Goal: Task Accomplishment & Management: Manage account settings

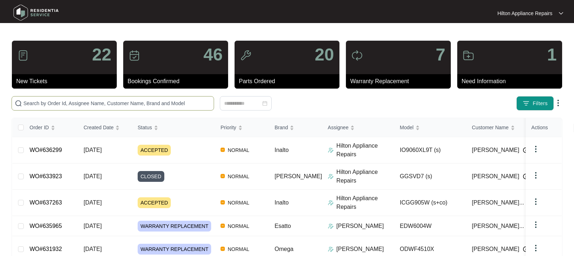
click at [41, 102] on input "text" at bounding box center [116, 103] width 187 height 8
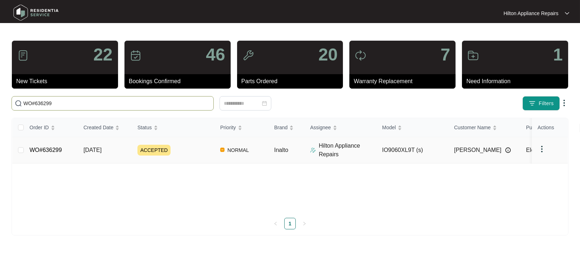
type input "WO#636299"
click at [98, 147] on span "[DATE]" at bounding box center [93, 150] width 18 height 6
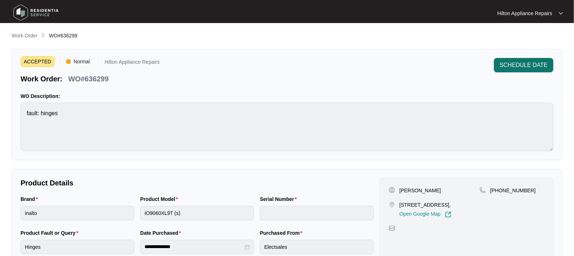
click at [519, 66] on span "SCHEDULE DATE" at bounding box center [523, 65] width 48 height 9
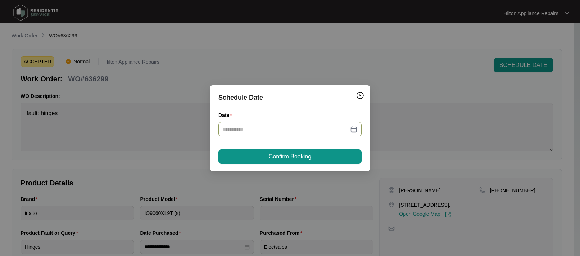
click at [354, 129] on div at bounding box center [290, 129] width 135 height 8
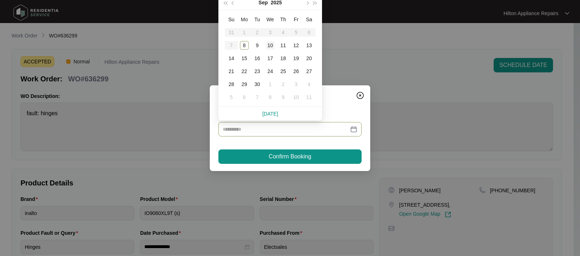
click at [270, 45] on div "10" at bounding box center [270, 45] width 9 height 9
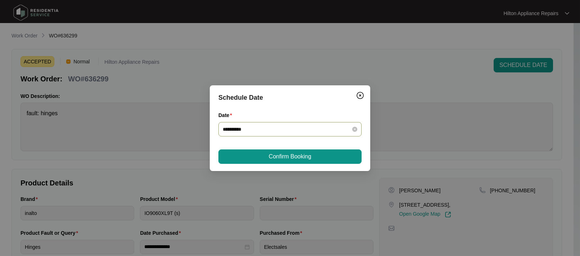
type input "**********"
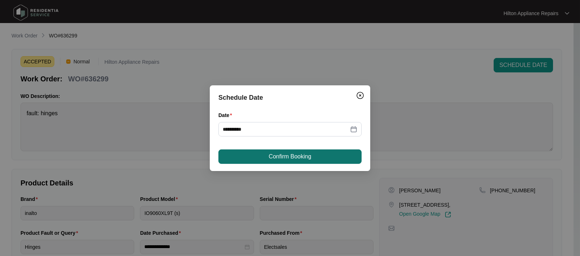
click at [286, 157] on span "Confirm Booking" at bounding box center [290, 156] width 42 height 9
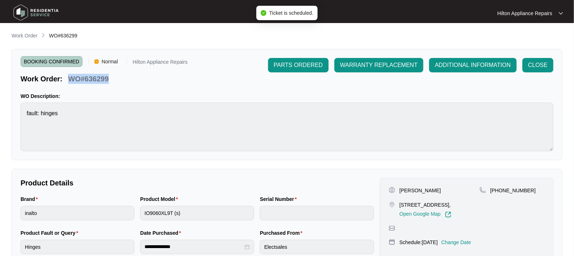
drag, startPoint x: 106, startPoint y: 79, endPoint x: 68, endPoint y: 78, distance: 38.2
click at [68, 78] on div "WO#636299" at bounding box center [88, 77] width 46 height 13
copy p "WO#636299"
drag, startPoint x: 21, startPoint y: 37, endPoint x: 24, endPoint y: 37, distance: 3.6
click at [21, 37] on p "Work Order" at bounding box center [25, 35] width 26 height 7
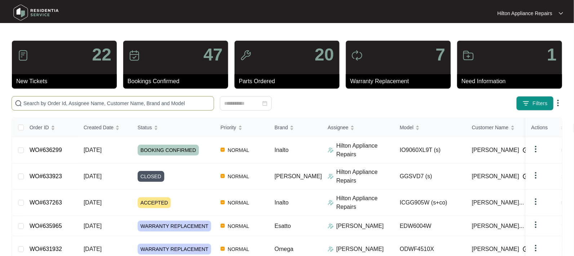
click at [35, 98] on span at bounding box center [113, 103] width 202 height 14
paste input "WO#636299"
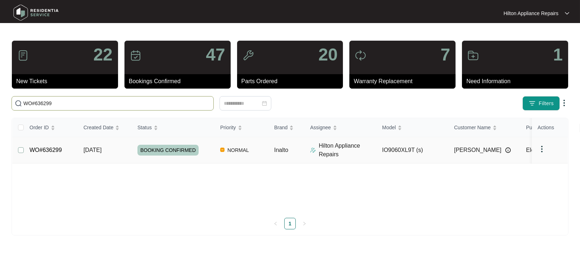
type input "WO#636299"
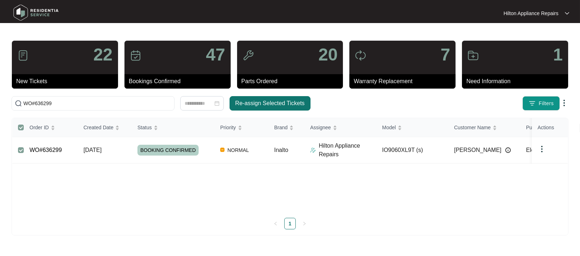
click at [267, 104] on span "Re-assign Selected Tickets" at bounding box center [269, 103] width 69 height 9
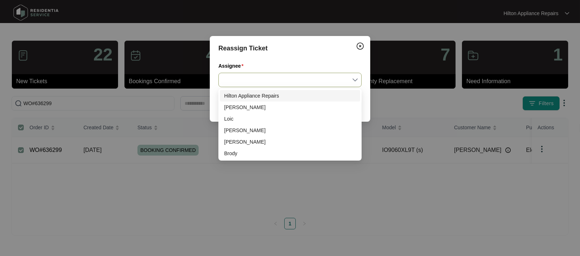
click at [357, 79] on input "Assignee" at bounding box center [290, 80] width 135 height 14
click at [236, 120] on div "Loic" at bounding box center [290, 119] width 132 height 8
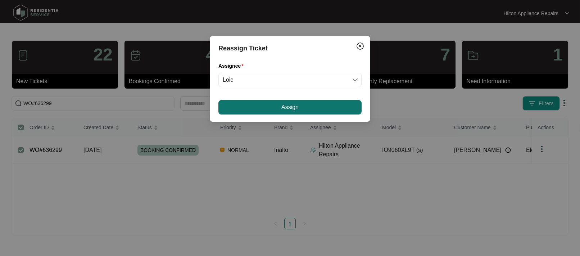
click at [300, 107] on button "Assign" at bounding box center [290, 107] width 143 height 14
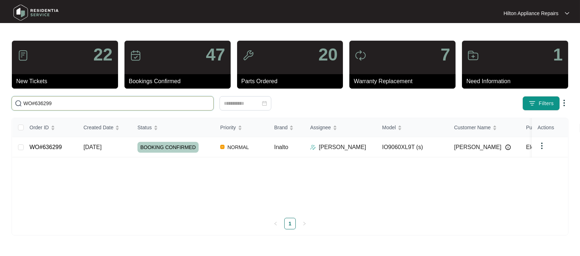
click at [49, 101] on input "WO#636299" at bounding box center [116, 103] width 187 height 8
drag, startPoint x: 62, startPoint y: 103, endPoint x: -4, endPoint y: 104, distance: 65.9
click at [0, 104] on html "Hilton Appliance Repairs Hilton App... 22 New Tickets 47 Bookings Confirmed 20 …" at bounding box center [290, 128] width 580 height 256
